Goal: Information Seeking & Learning: Find specific fact

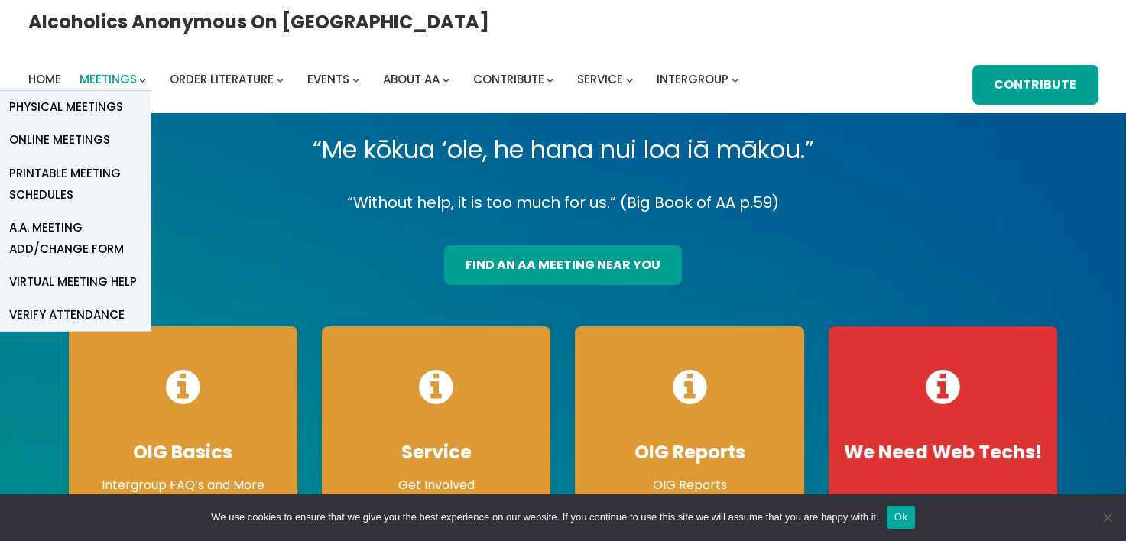
click at [137, 71] on span "Meetings" at bounding box center [107, 79] width 57 height 16
click at [110, 129] on span "Online Meetings" at bounding box center [59, 139] width 101 height 21
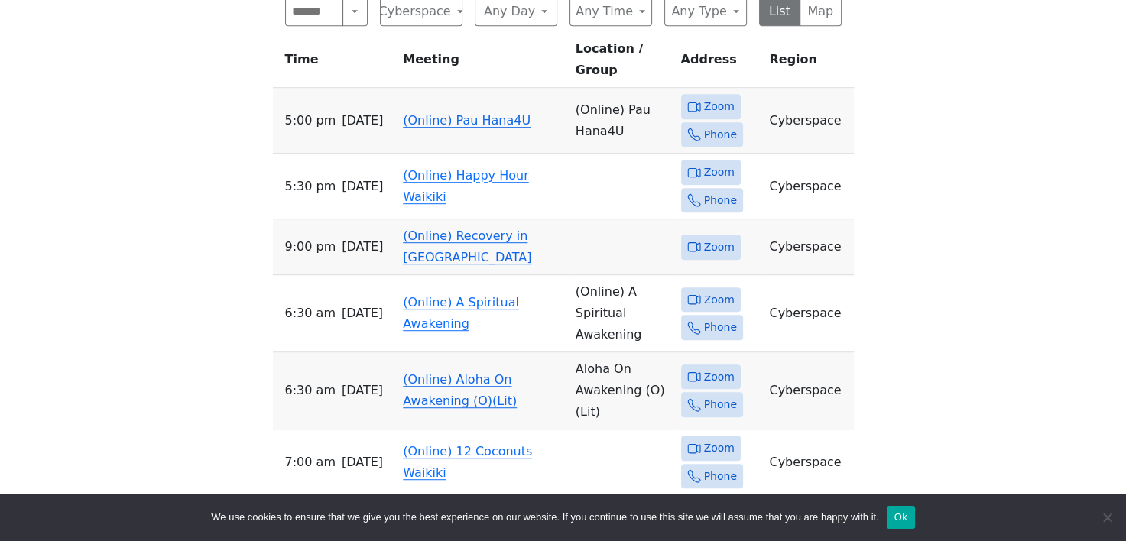
scroll to position [841, 0]
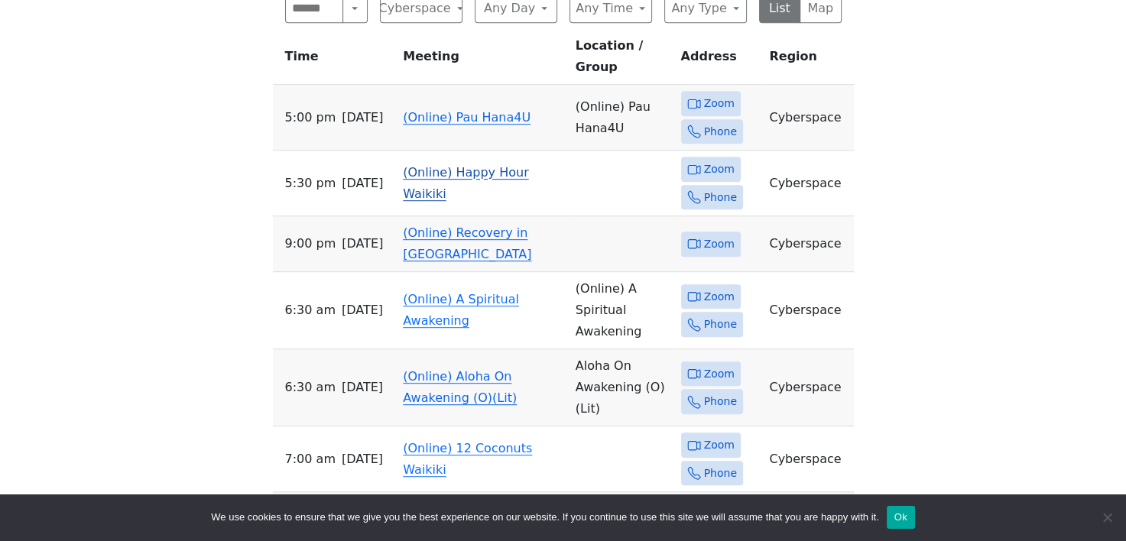
click at [435, 165] on link "(Online) Happy Hour Waikiki" at bounding box center [465, 183] width 125 height 36
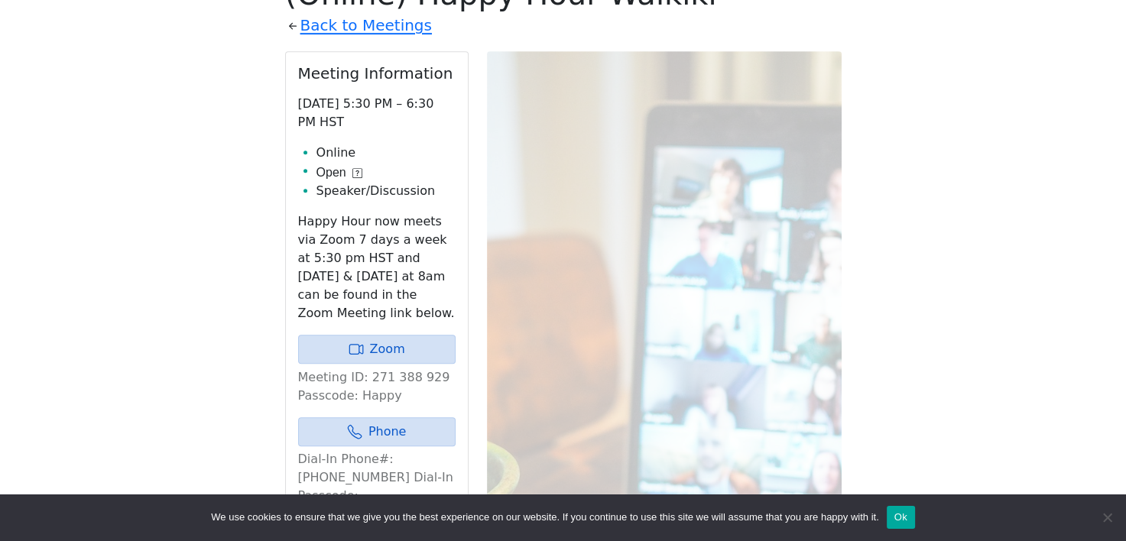
scroll to position [900, 0]
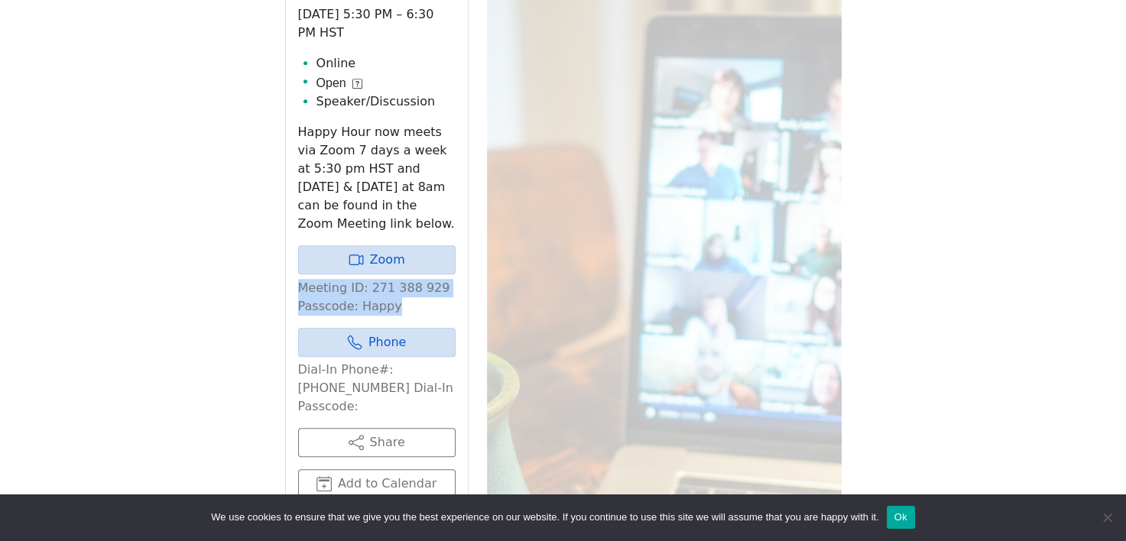
drag, startPoint x: 298, startPoint y: 259, endPoint x: 428, endPoint y: 284, distance: 132.2
click at [428, 284] on p "Meeting ID: 271 388 929 Passcode: Happy" at bounding box center [376, 297] width 157 height 37
copy p "Meeting ID: 271 388 929 Passcode: Happy"
click at [190, 209] on div "The Pioneer Group (Tues, 6:30, inside the Women’s Bld. at [DEMOGRAPHIC_DATA]) i…" at bounding box center [563, 183] width 1013 height 1300
click at [892, 517] on button "Ok" at bounding box center [901, 517] width 28 height 23
